Goal: Task Accomplishment & Management: Use online tool/utility

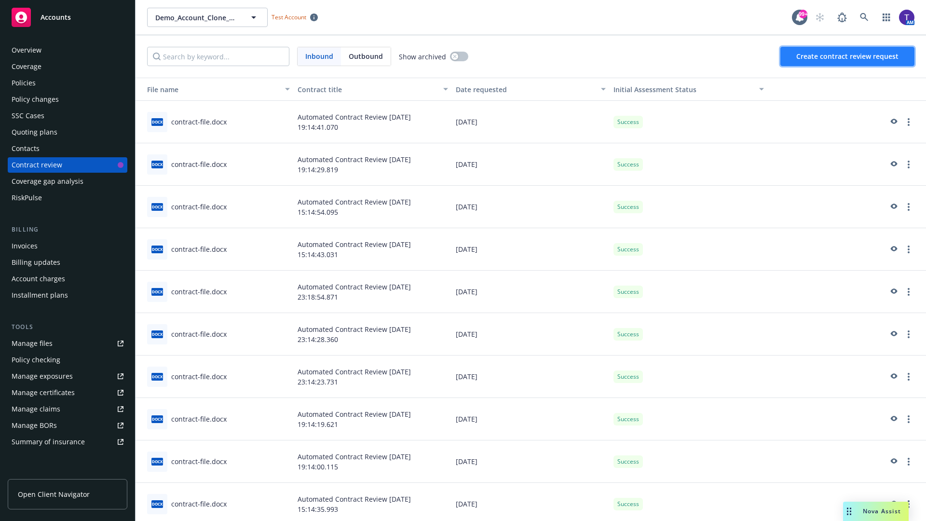
click at [848, 56] on span "Create contract review request" at bounding box center [848, 56] width 102 height 9
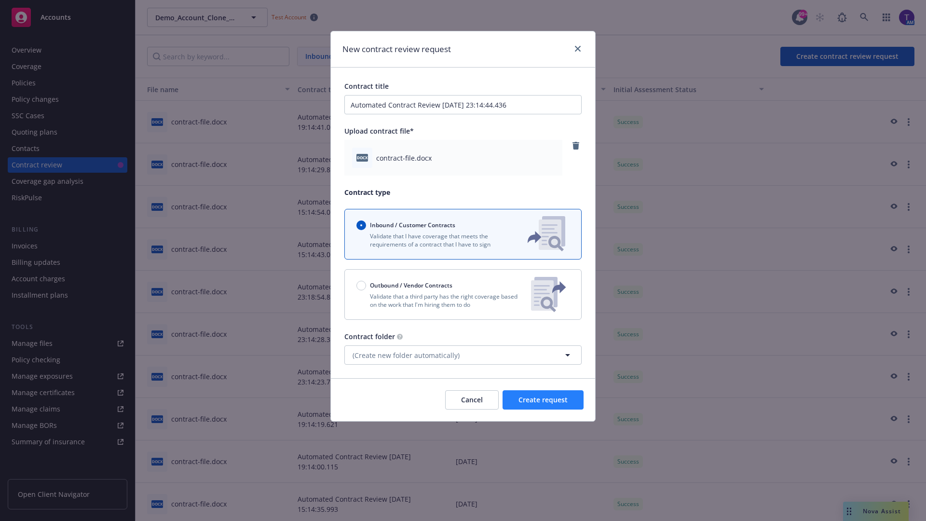
type input "Automated Contract Review [DATE] 23:14:44.436"
click at [543, 400] on span "Create request" at bounding box center [543, 399] width 49 height 9
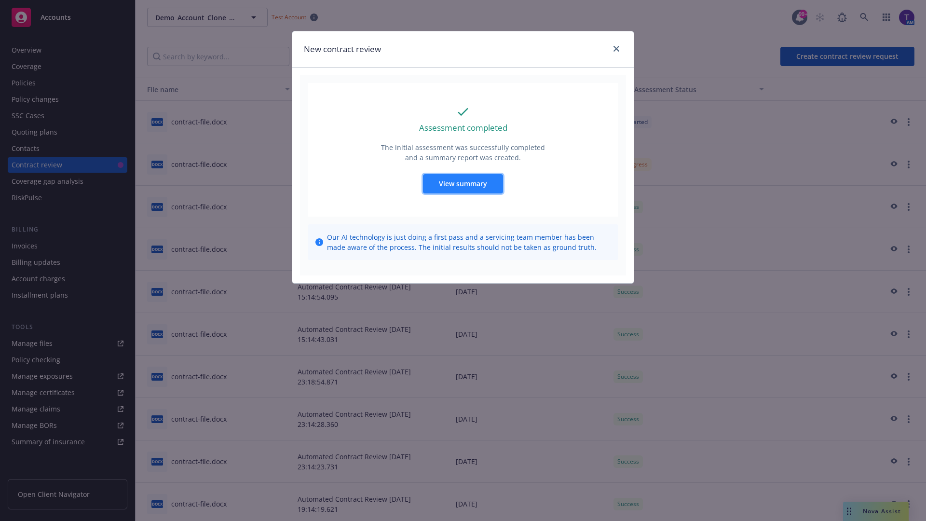
click at [463, 183] on span "View summary" at bounding box center [463, 183] width 48 height 9
